Goal: Information Seeking & Learning: Understand process/instructions

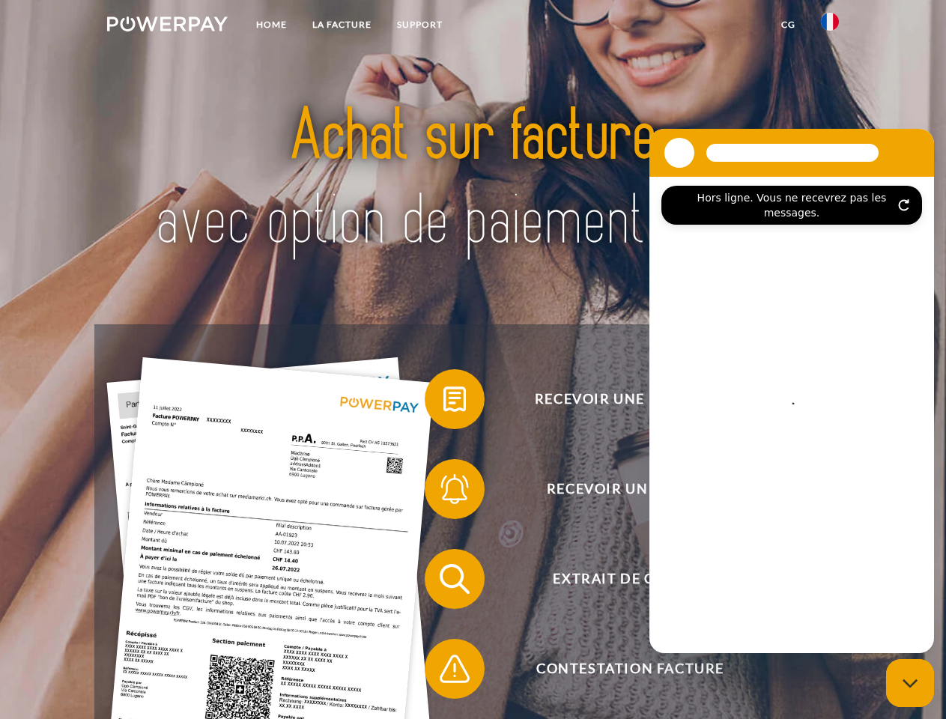
click at [167, 26] on img at bounding box center [167, 23] width 121 height 15
click at [830, 26] on img at bounding box center [830, 22] width 18 height 18
click at [788, 25] on link "CG" at bounding box center [789, 24] width 40 height 27
click at [444, 402] on span at bounding box center [432, 399] width 75 height 75
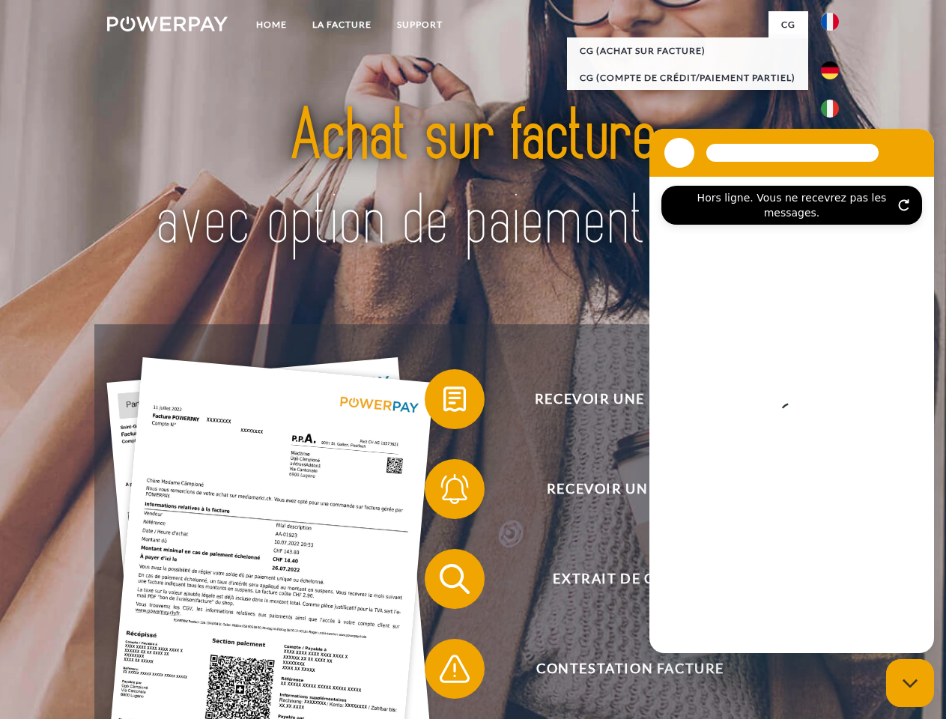
click at [444, 492] on div "Recevoir une facture ? Recevoir un rappel? Extrait de compte retour" at bounding box center [472, 623] width 757 height 599
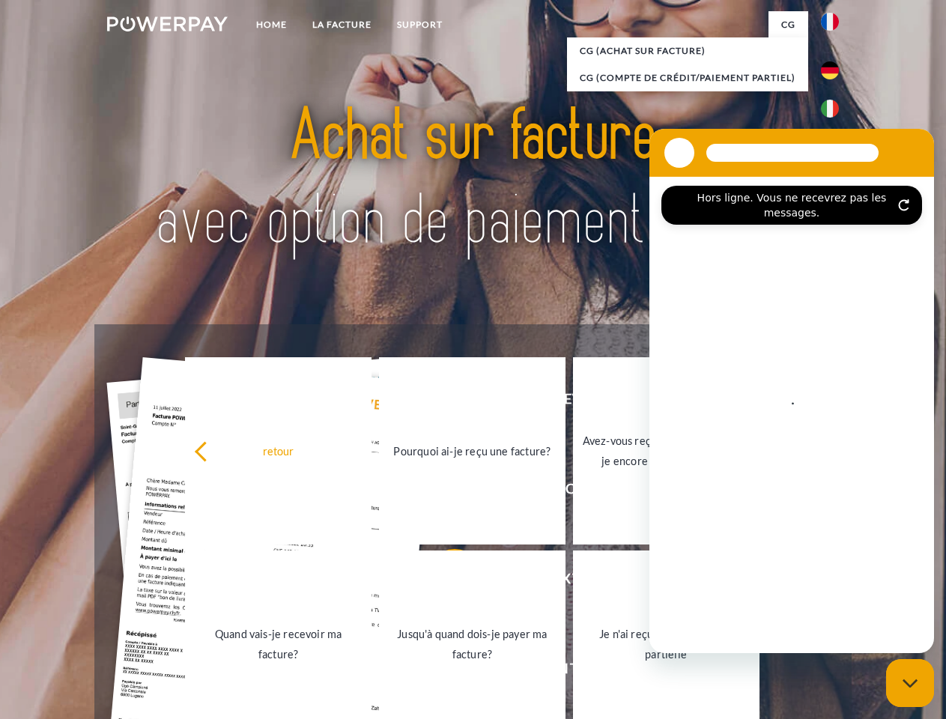
click at [444, 582] on link "Jusqu'à quand dois-je payer ma facture?" at bounding box center [472, 644] width 187 height 187
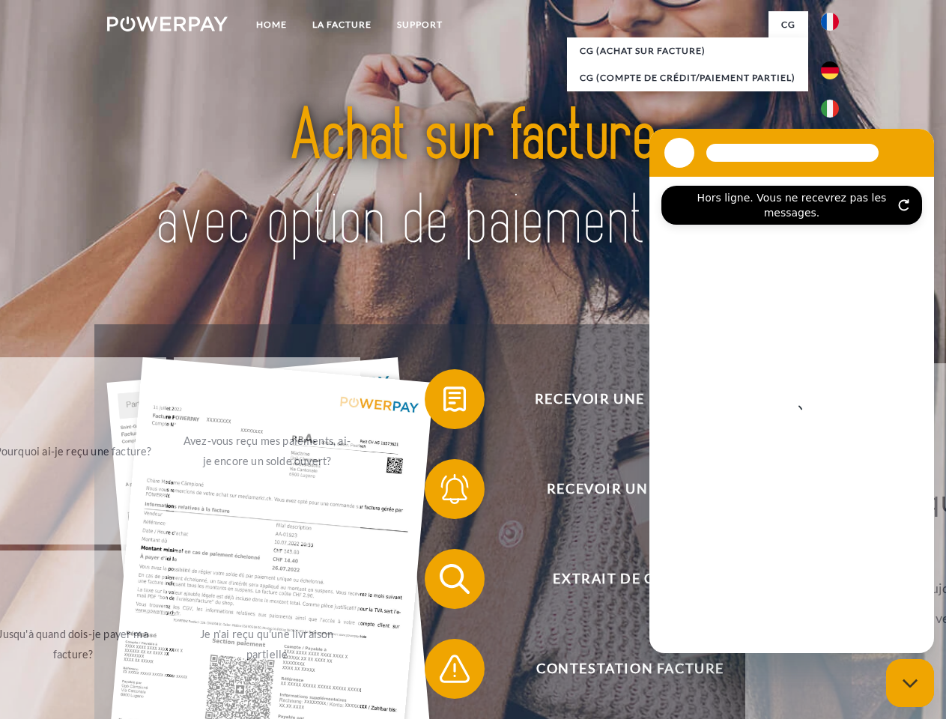
click at [444, 672] on span at bounding box center [432, 669] width 75 height 75
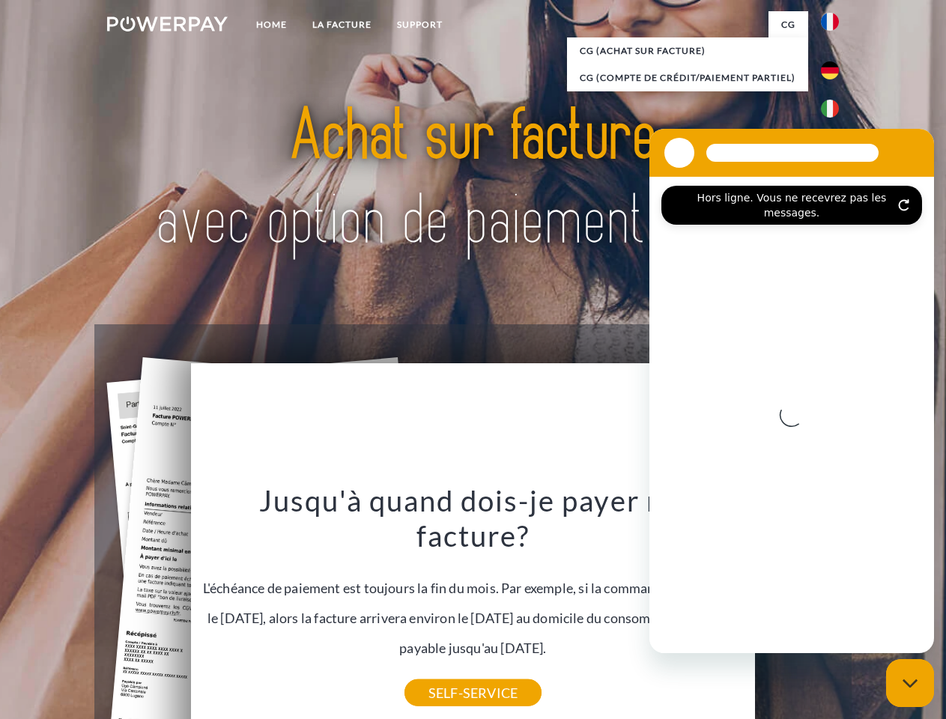
click at [910, 683] on icon "Fermer la fenêtre de messagerie" at bounding box center [911, 684] width 16 height 10
